Goal: Find specific page/section: Find specific page/section

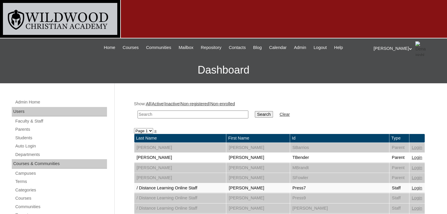
click at [184, 113] on input "text" at bounding box center [192, 115] width 111 height 8
type input "l"
type input "labha"
click at [255, 113] on input "Search" at bounding box center [264, 114] width 18 height 6
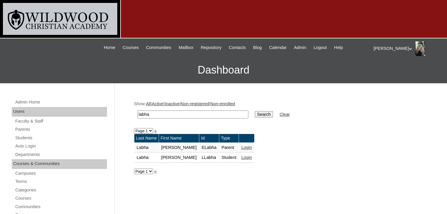
click at [241, 156] on link "Login" at bounding box center [246, 157] width 11 height 5
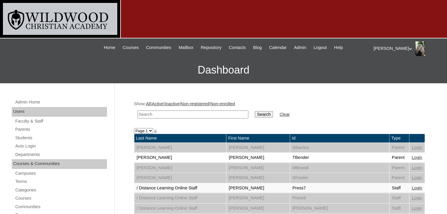
click at [167, 112] on input "text" at bounding box center [192, 115] width 111 height 8
type input "labha"
click at [255, 111] on input "Search" at bounding box center [264, 114] width 18 height 6
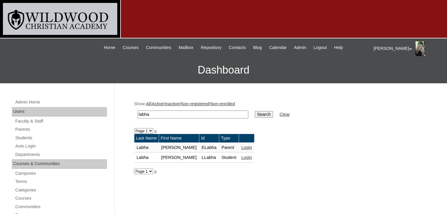
click at [241, 146] on link "Login" at bounding box center [246, 147] width 11 height 5
